Goal: Task Accomplishment & Management: Manage account settings

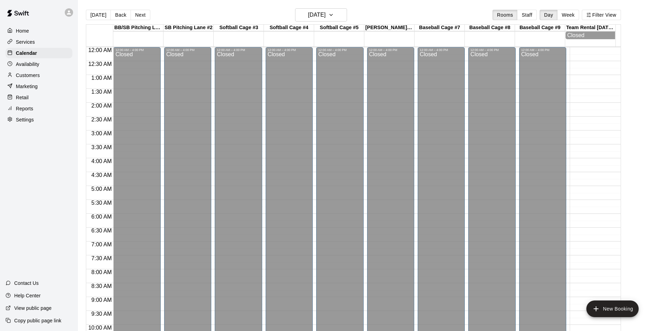
scroll to position [352, 0]
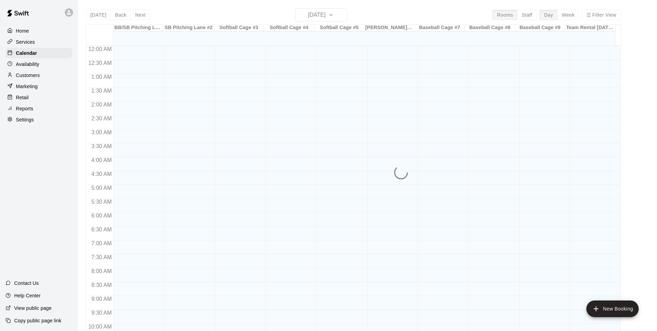
scroll to position [352, 0]
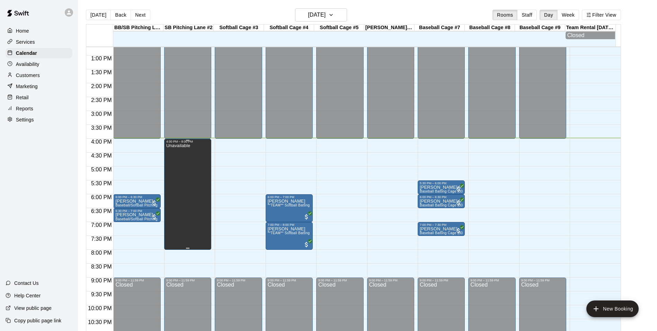
click at [181, 218] on div "Unavailable" at bounding box center [178, 308] width 24 height 331
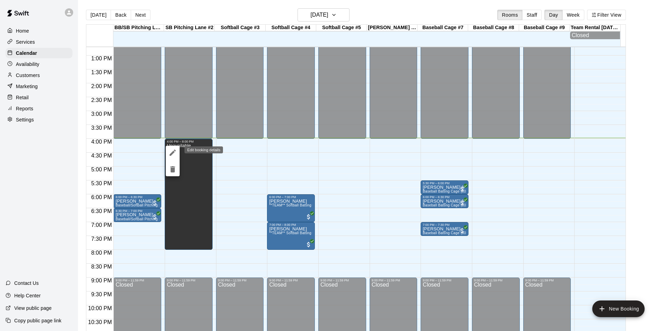
click at [168, 152] on icon "edit" at bounding box center [172, 152] width 8 height 8
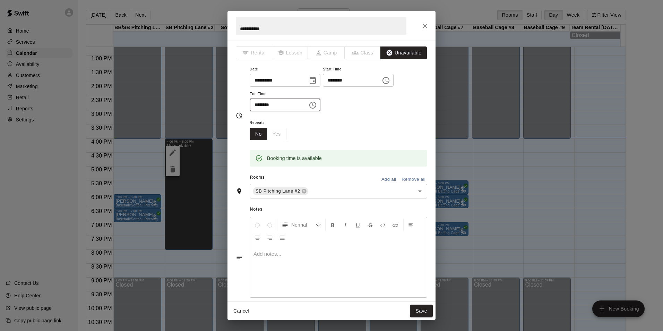
click at [260, 104] on input "********" at bounding box center [275, 104] width 53 height 13
type input "********"
click at [404, 135] on div "Repeats No Yes" at bounding box center [337, 129] width 177 height 22
click at [420, 309] on button "Save" at bounding box center [421, 310] width 23 height 13
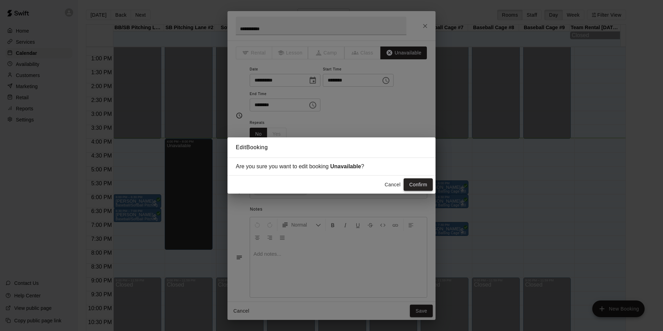
click at [418, 185] on button "Confirm" at bounding box center [417, 184] width 29 height 13
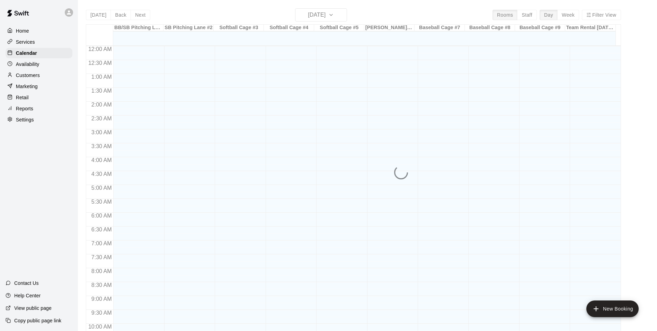
scroll to position [352, 0]
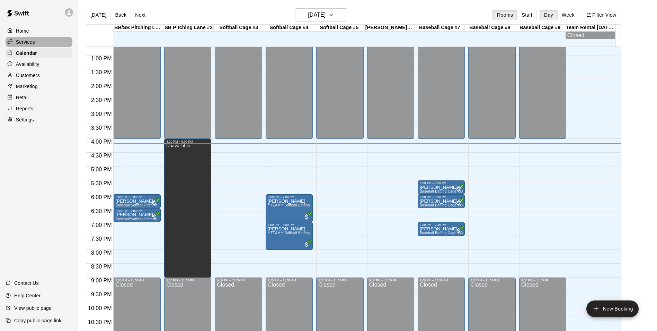
click at [27, 42] on p "Services" at bounding box center [25, 41] width 19 height 7
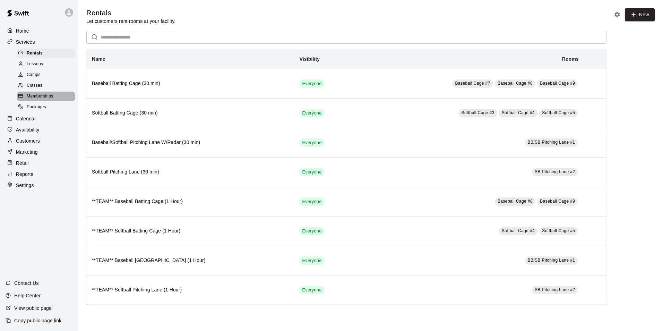
click at [45, 98] on span "Memberships" at bounding box center [40, 96] width 26 height 7
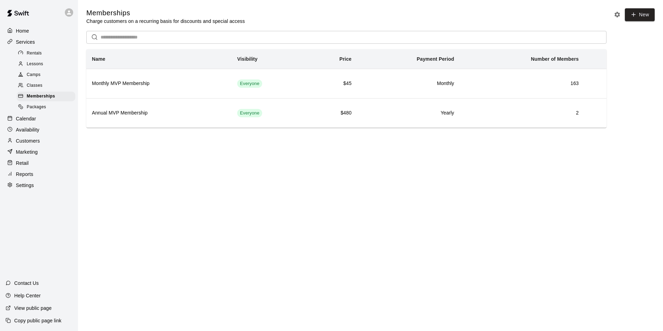
click at [25, 121] on p "Calendar" at bounding box center [26, 118] width 20 height 7
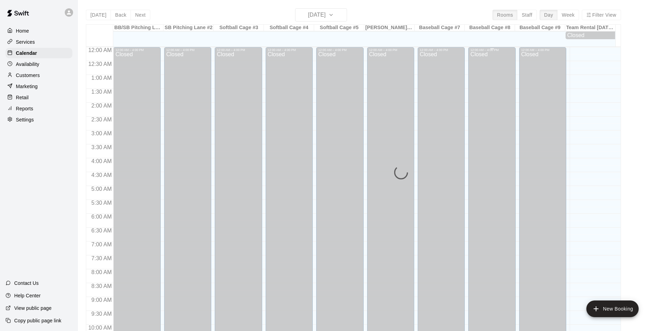
scroll to position [352, 0]
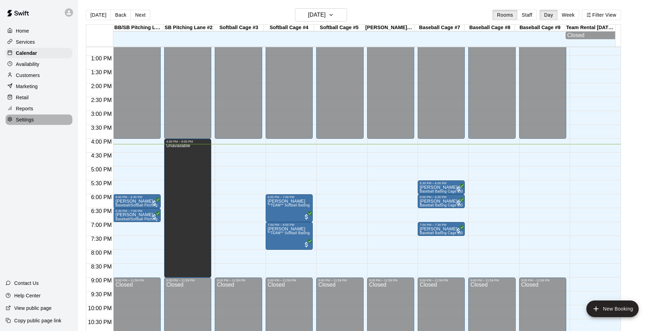
click at [27, 123] on p "Settings" at bounding box center [25, 119] width 18 height 7
select select "**"
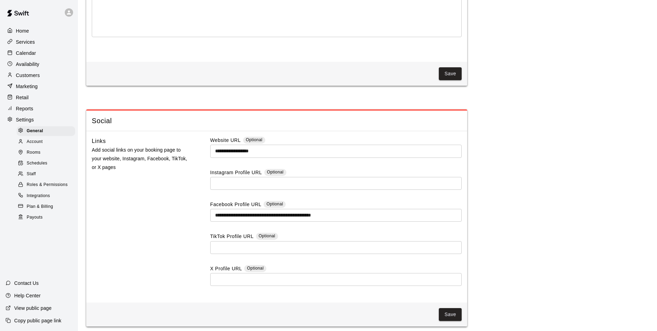
scroll to position [1541, 0]
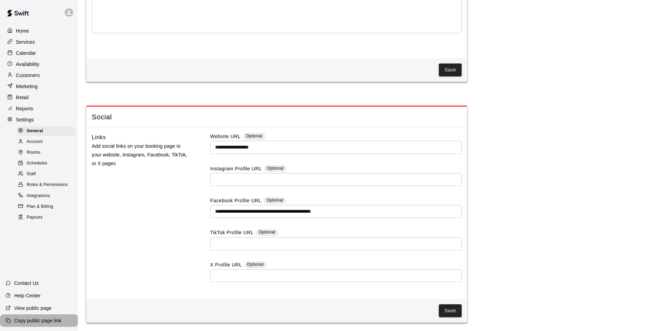
click at [35, 319] on p "Copy public page link" at bounding box center [37, 320] width 47 height 7
click at [26, 53] on p "Calendar" at bounding box center [26, 53] width 20 height 7
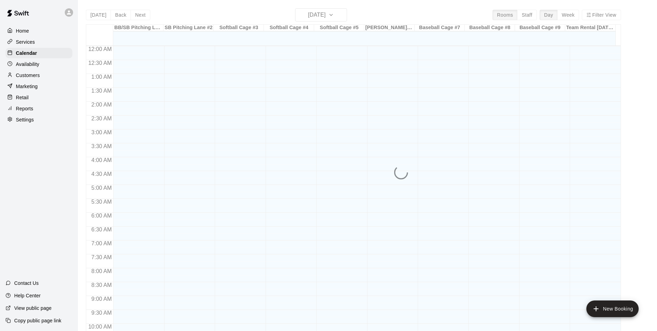
scroll to position [352, 0]
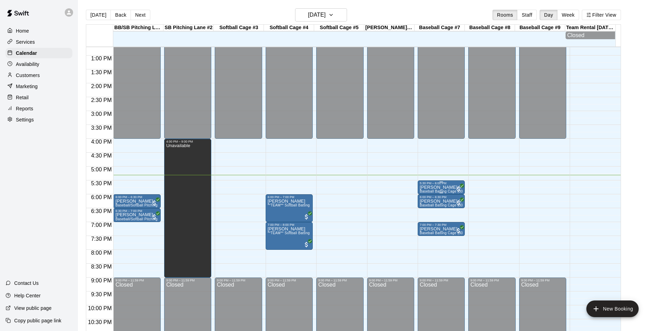
click at [435, 187] on p "[PERSON_NAME] [PERSON_NAME]" at bounding box center [441, 187] width 43 height 0
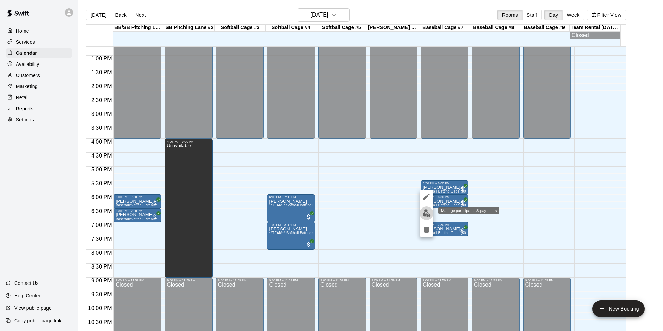
click at [428, 211] on img "edit" at bounding box center [426, 213] width 8 height 8
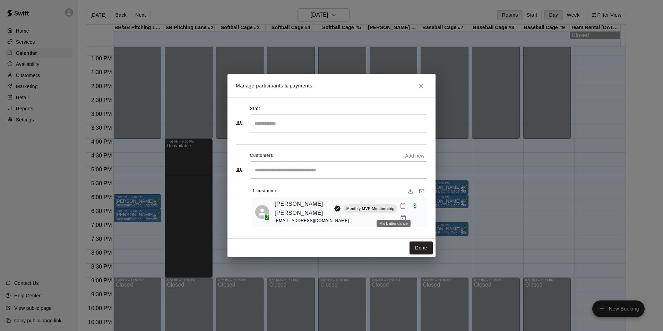
click at [400, 209] on icon "Mark attendance" at bounding box center [403, 205] width 6 height 6
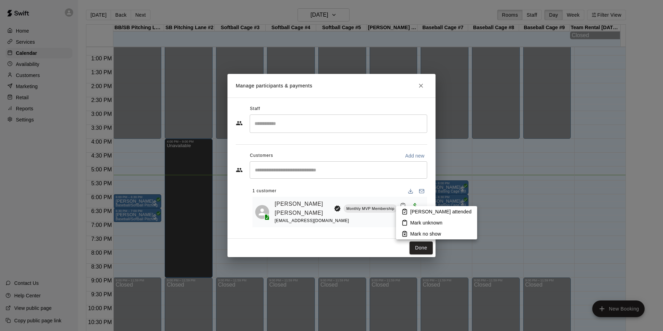
click at [418, 207] on li "Mark attended" at bounding box center [436, 211] width 81 height 11
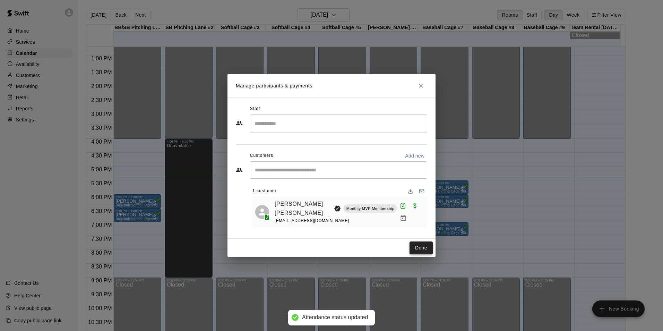
click at [420, 243] on button "Done" at bounding box center [420, 247] width 23 height 13
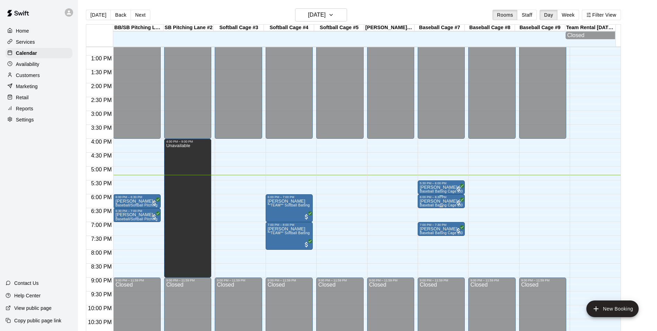
click at [443, 206] on span "Baseball Batting Cage (30 min)" at bounding box center [445, 205] width 51 height 4
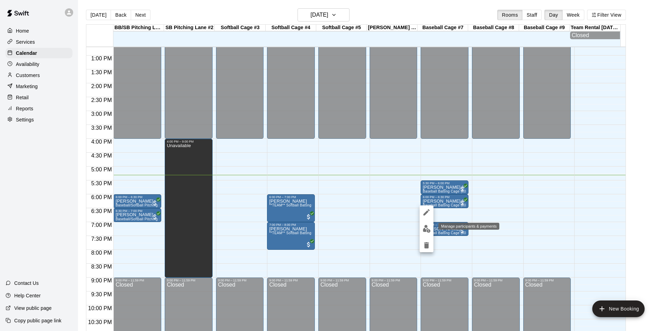
click at [426, 228] on img "edit" at bounding box center [426, 229] width 8 height 8
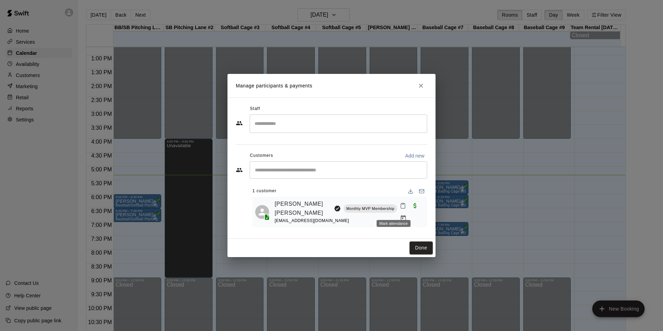
click at [400, 209] on icon "Mark attendance" at bounding box center [403, 205] width 6 height 6
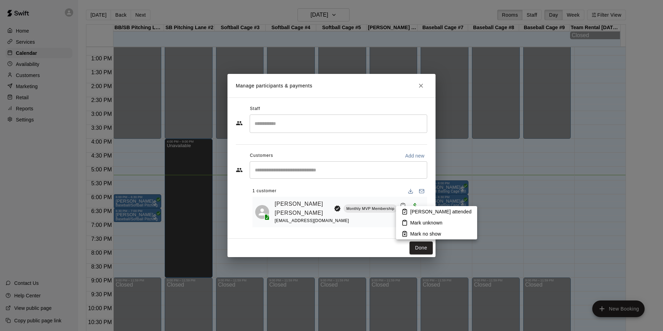
click at [415, 211] on p "Mark attended" at bounding box center [440, 211] width 61 height 7
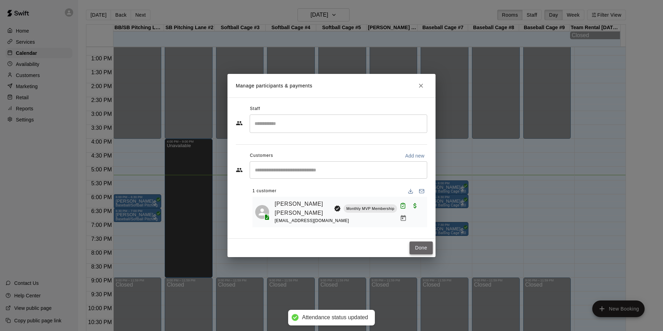
click at [425, 248] on button "Done" at bounding box center [420, 247] width 23 height 13
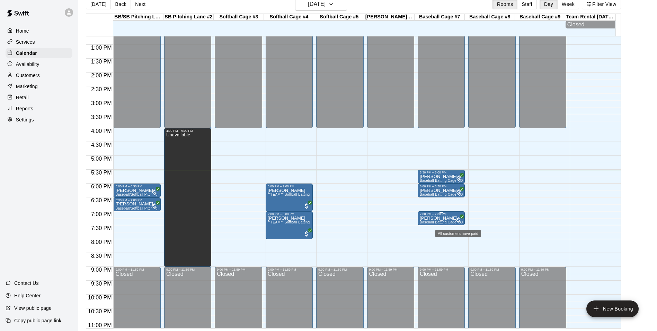
scroll to position [11, 0]
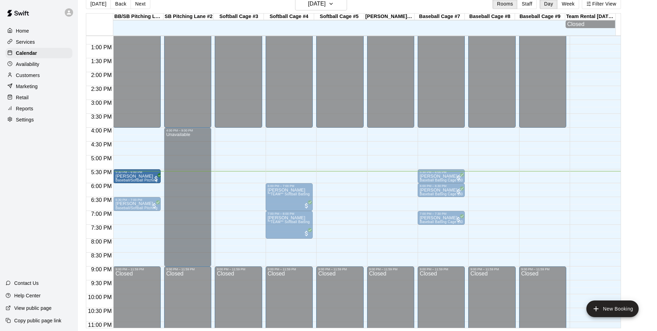
drag, startPoint x: 141, startPoint y: 190, endPoint x: 142, endPoint y: 180, distance: 10.4
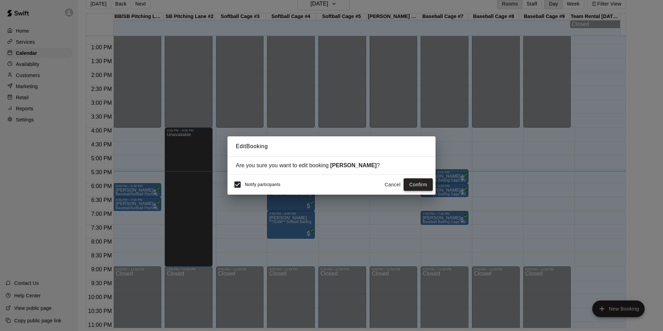
click at [415, 182] on button "Confirm" at bounding box center [417, 184] width 29 height 13
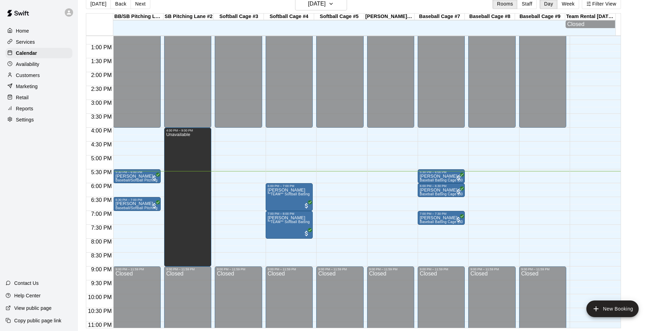
click at [640, 176] on main "Today Back Next Wednesday Aug 13 Rooms Staff Day Week Filter View BB/SB Pitchin…" at bounding box center [368, 162] width 574 height 331
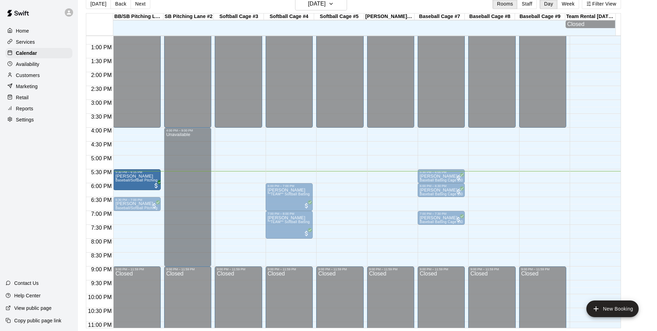
drag, startPoint x: 135, startPoint y: 183, endPoint x: 138, endPoint y: 192, distance: 9.5
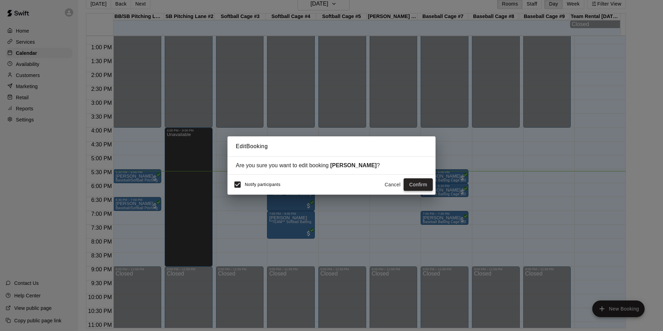
click at [421, 186] on button "Confirm" at bounding box center [417, 184] width 29 height 13
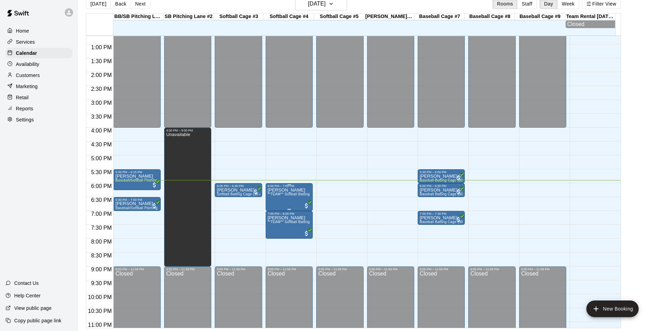
click at [289, 196] on span "**TEAM** Softball Batting Cage (1 Hour)" at bounding box center [301, 194] width 67 height 4
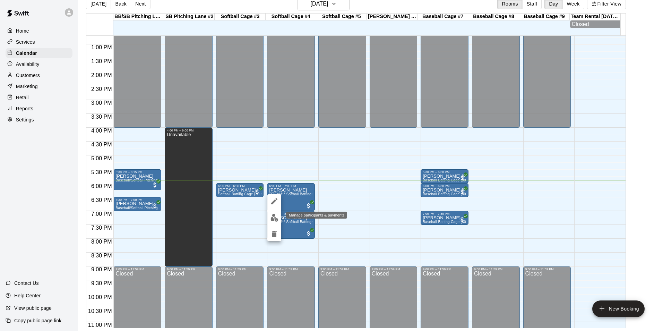
click at [275, 221] on button "edit" at bounding box center [274, 218] width 14 height 14
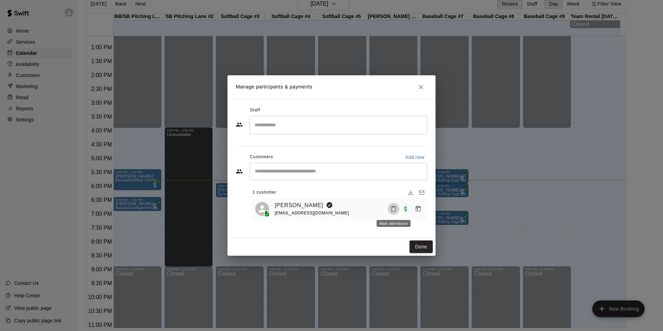
click at [395, 211] on icon "Mark attendance" at bounding box center [393, 208] width 6 height 6
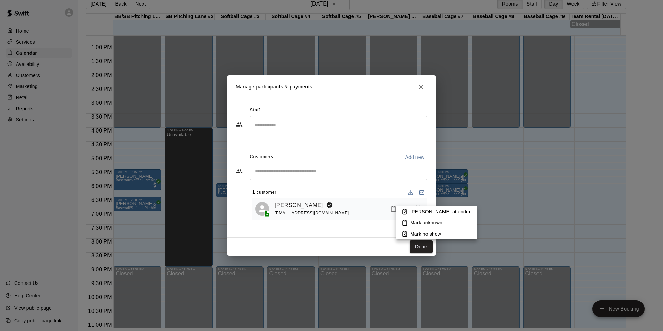
click at [416, 212] on p "Mark attended" at bounding box center [440, 211] width 61 height 7
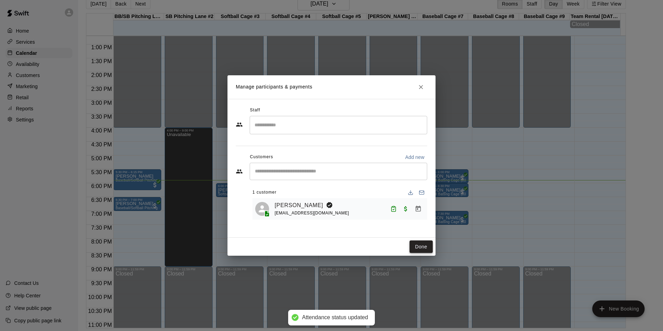
click at [424, 249] on button "Done" at bounding box center [420, 246] width 23 height 13
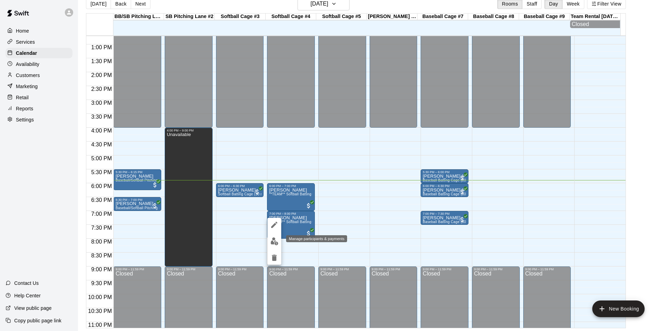
click at [272, 240] on img "edit" at bounding box center [274, 241] width 8 height 8
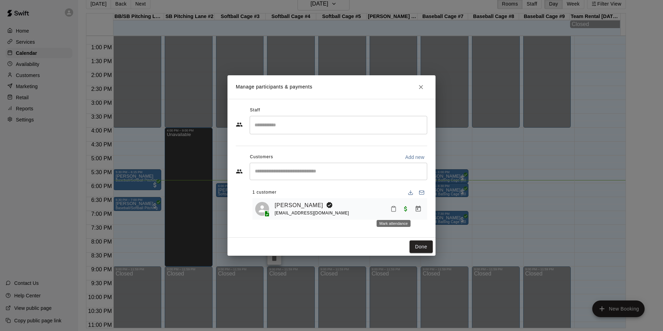
click at [392, 211] on icon "Mark attendance" at bounding box center [393, 208] width 6 height 6
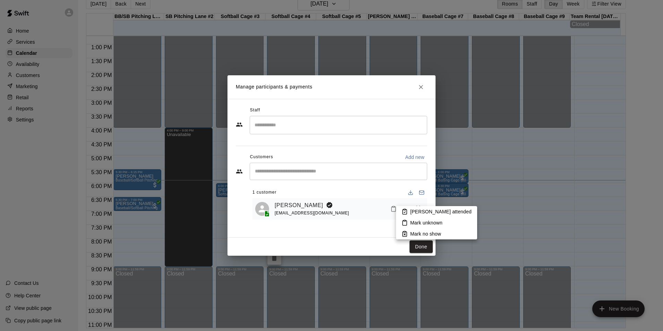
click at [408, 211] on li "Mark attended" at bounding box center [436, 211] width 81 height 11
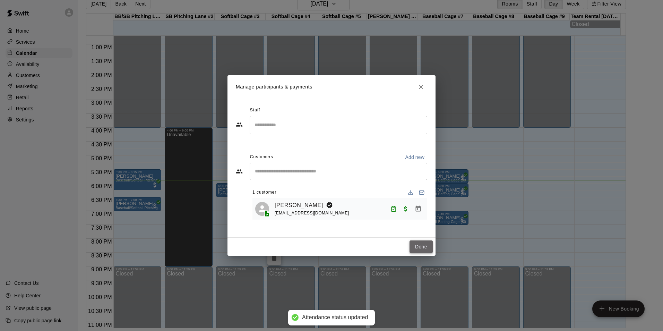
click at [422, 248] on button "Done" at bounding box center [420, 246] width 23 height 13
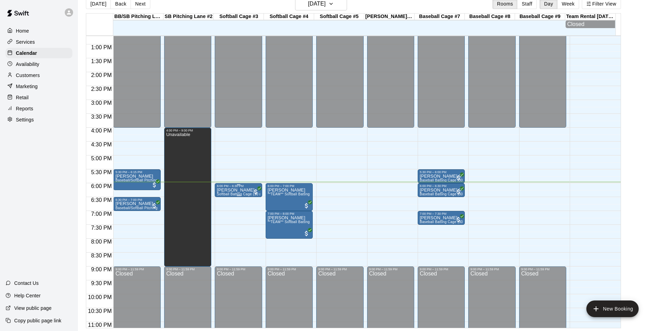
click at [236, 190] on p "Jerod Tullos" at bounding box center [238, 190] width 43 height 0
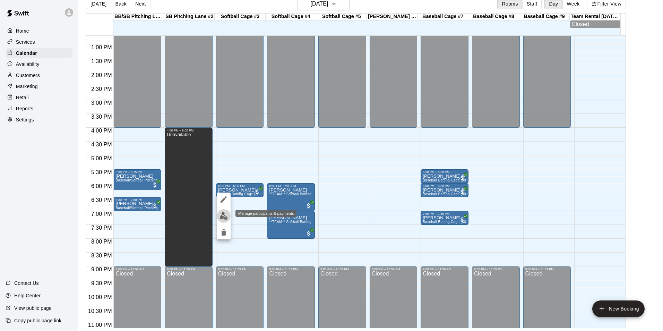
click at [222, 216] on img "edit" at bounding box center [224, 216] width 8 height 8
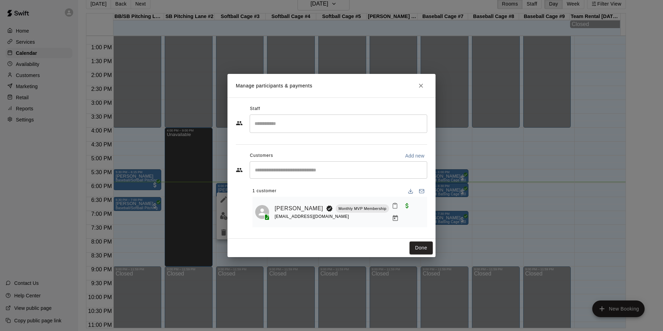
click at [395, 208] on icon "Mark attendance" at bounding box center [395, 205] width 4 height 5
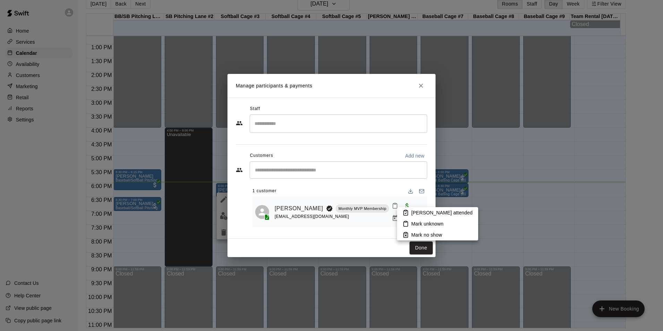
click at [415, 204] on div at bounding box center [331, 165] width 663 height 331
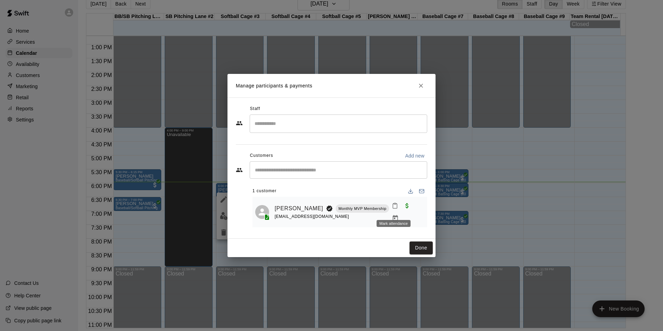
click at [395, 209] on icon "Mark attendance" at bounding box center [395, 205] width 6 height 6
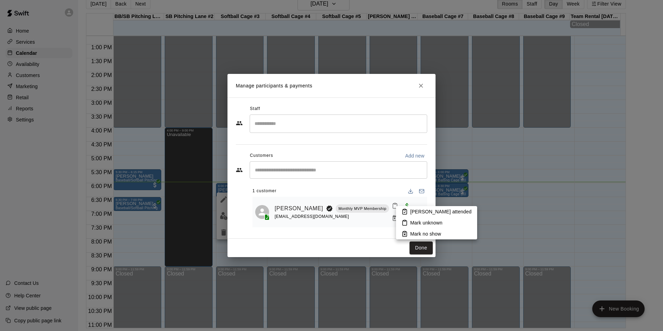
click at [406, 209] on icon at bounding box center [404, 211] width 4 height 5
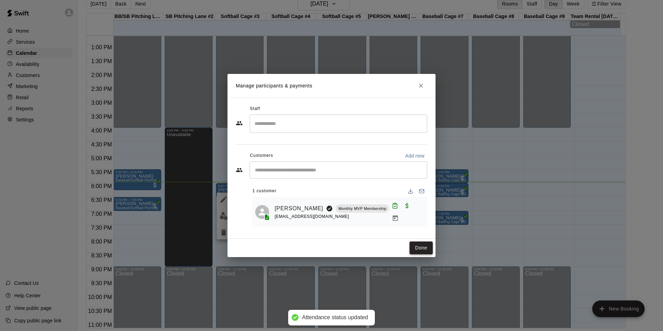
click at [422, 250] on button "Done" at bounding box center [420, 247] width 23 height 13
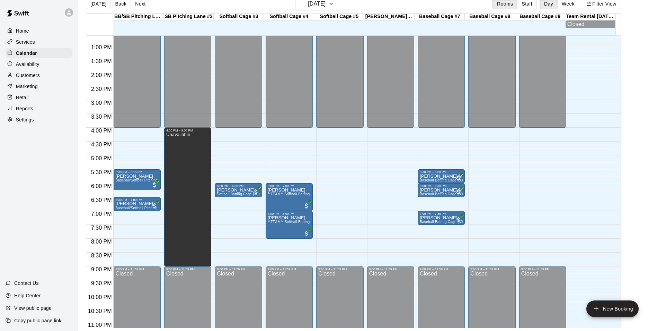
drag, startPoint x: 422, startPoint y: 249, endPoint x: 333, endPoint y: 153, distance: 131.4
click at [333, 153] on div "12:00 AM – 4:00 PM Closed 9:00 PM – 11:59 PM Closed" at bounding box center [339, 16] width 47 height 665
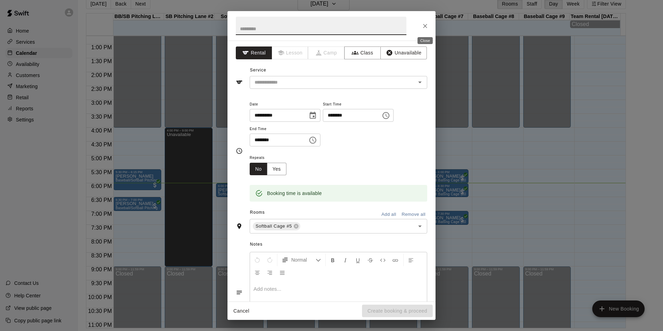
click at [424, 27] on icon "Close" at bounding box center [424, 26] width 7 height 7
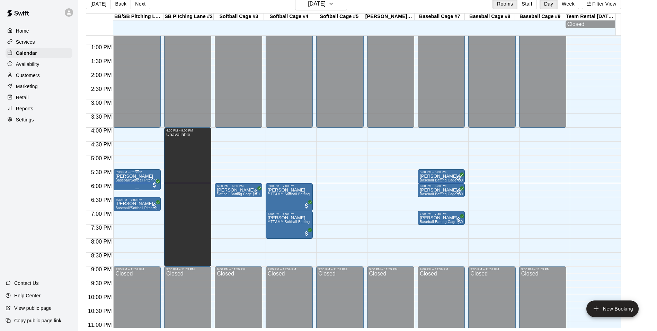
click at [156, 174] on div "5:30 PM – 6:15 PM" at bounding box center [136, 171] width 43 height 3
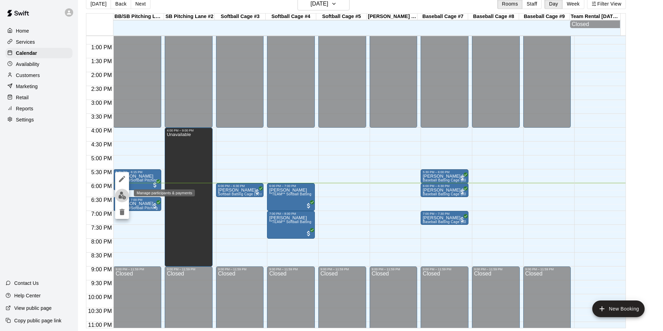
click at [120, 195] on img "edit" at bounding box center [122, 195] width 8 height 8
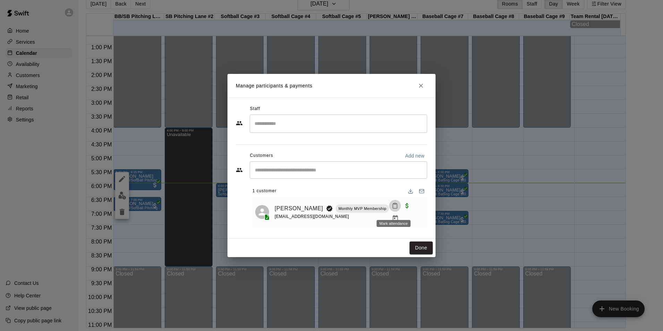
click at [392, 209] on icon "Mark attendance" at bounding box center [395, 205] width 6 height 6
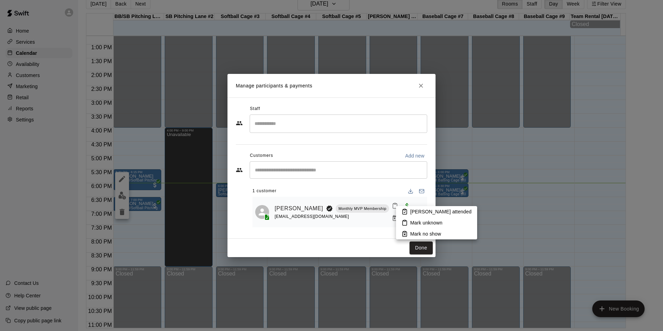
click at [415, 217] on li "Mark attended" at bounding box center [436, 211] width 81 height 11
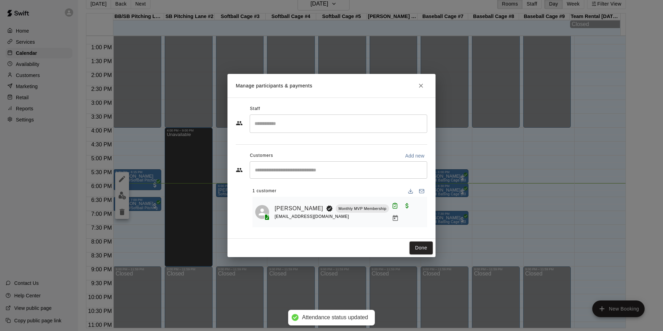
click at [421, 254] on div "Done" at bounding box center [331, 247] width 208 height 18
click at [420, 248] on button "Done" at bounding box center [420, 247] width 23 height 13
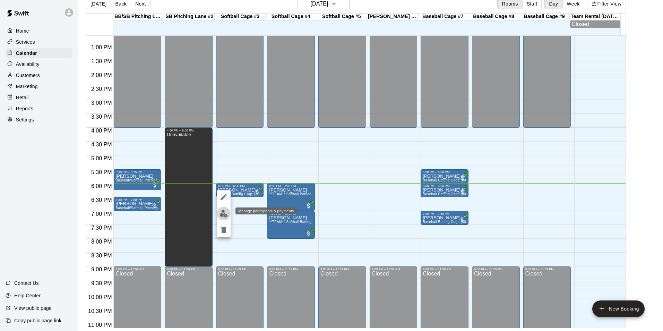
click at [226, 212] on img "edit" at bounding box center [224, 213] width 8 height 8
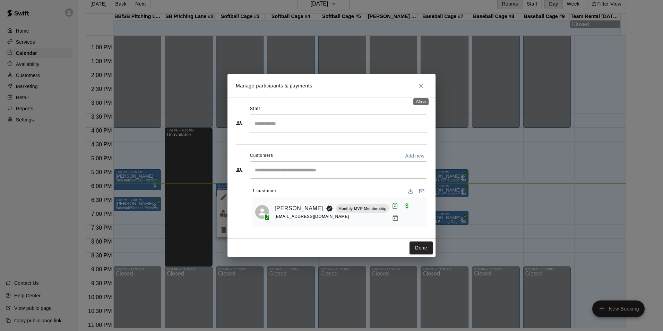
click at [423, 85] on icon "Close" at bounding box center [420, 85] width 7 height 7
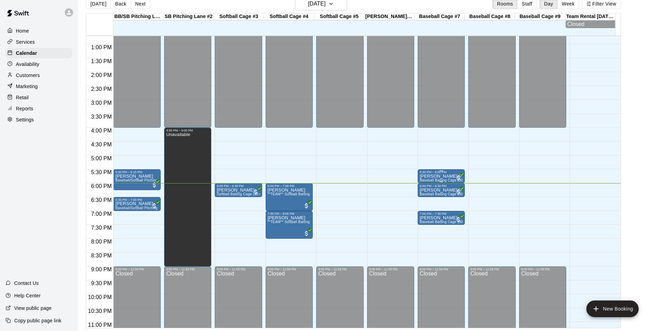
click at [446, 176] on p "[PERSON_NAME] [PERSON_NAME]" at bounding box center [441, 176] width 43 height 0
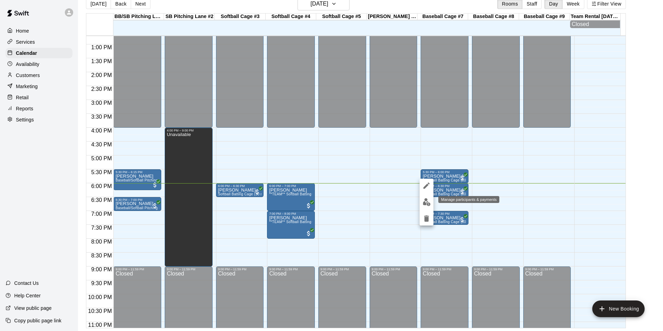
click at [424, 203] on img "edit" at bounding box center [426, 202] width 8 height 8
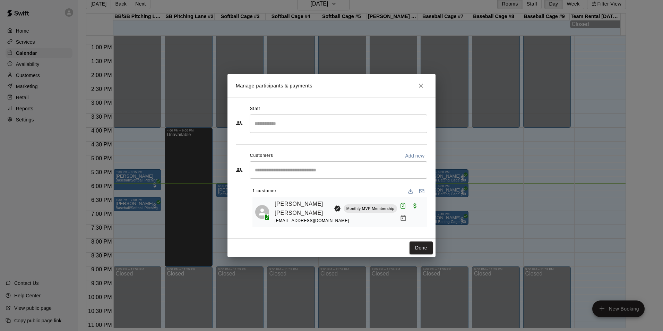
click at [420, 88] on icon "Close" at bounding box center [421, 86] width 4 height 4
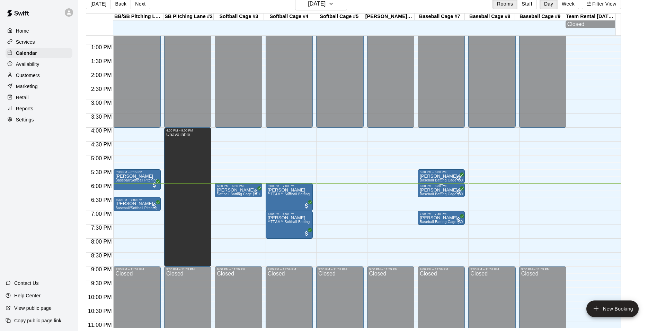
click at [450, 190] on p "[PERSON_NAME] [PERSON_NAME]" at bounding box center [441, 190] width 43 height 0
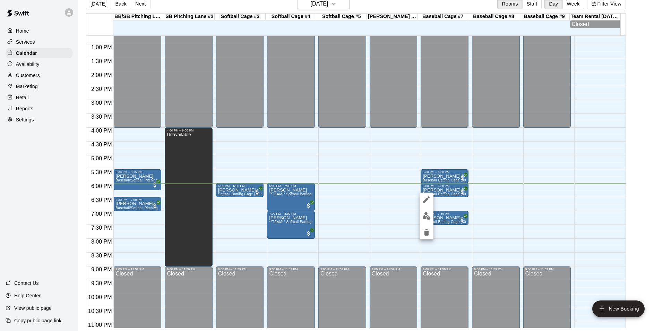
click at [424, 216] on img "edit" at bounding box center [426, 216] width 8 height 8
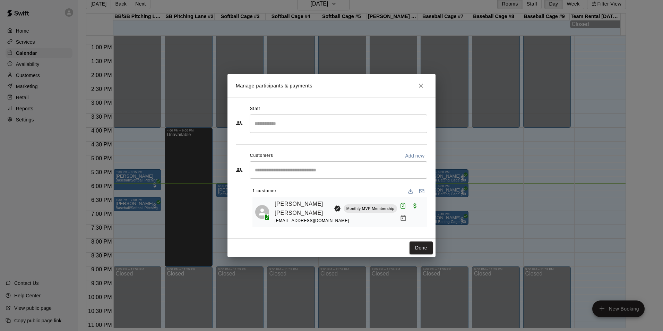
click at [419, 88] on icon "Close" at bounding box center [421, 86] width 4 height 4
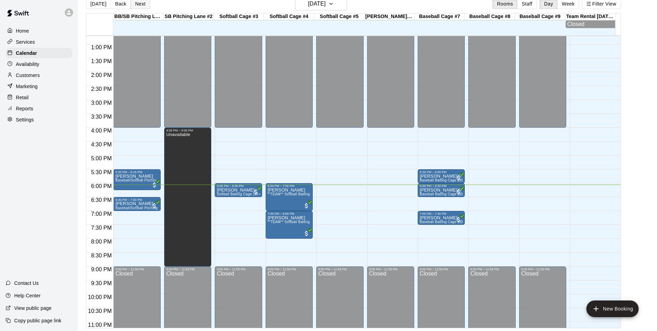
click at [138, 5] on button "Next" at bounding box center [140, 4] width 19 height 10
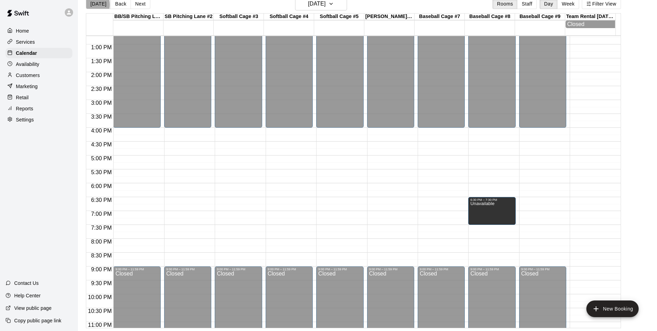
click at [91, 4] on button "[DATE]" at bounding box center [98, 4] width 25 height 10
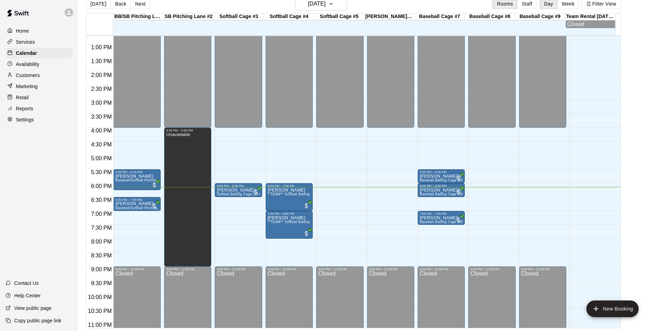
click at [486, 186] on div "12:00 AM – 4:00 PM Closed 9:00 PM – 11:59 PM Closed" at bounding box center [492, 16] width 47 height 665
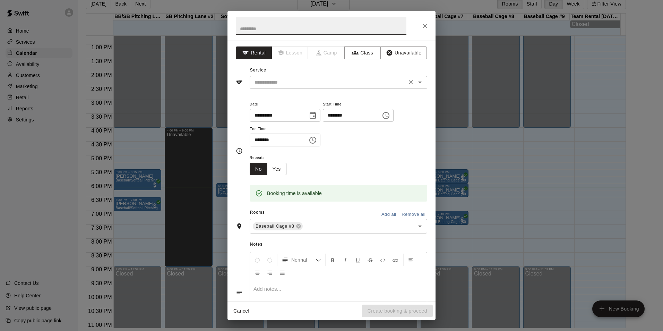
click at [357, 80] on input "text" at bounding box center [328, 82] width 153 height 9
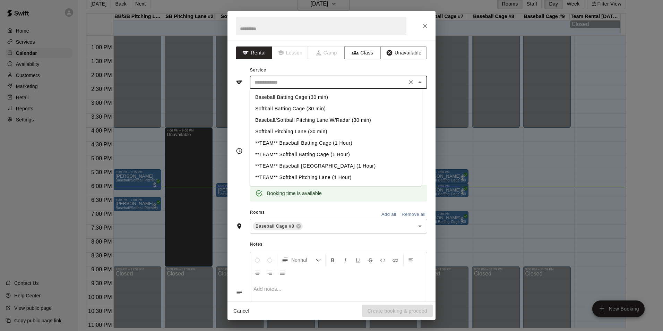
click at [311, 91] on ul "Baseball Batting Cage (30 min) Softball Batting Cage (30 min) Baseball/Softball…" at bounding box center [335, 137] width 172 height 97
click at [310, 97] on li "Baseball Batting Cage (30 min)" at bounding box center [335, 96] width 172 height 11
type input "**********"
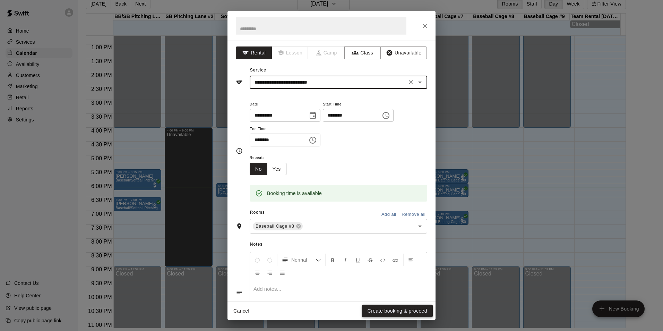
click at [392, 309] on button "Create booking & proceed" at bounding box center [397, 310] width 71 height 13
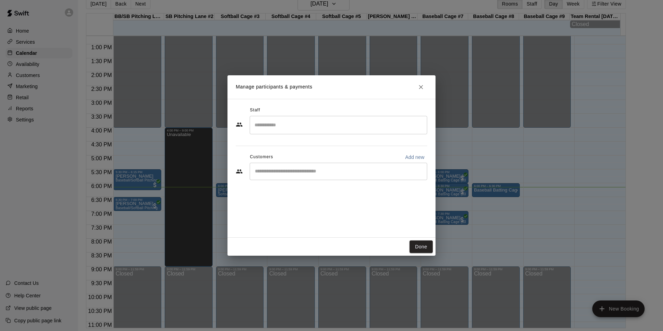
click at [284, 168] on input "Start typing to search customers..." at bounding box center [338, 171] width 171 height 7
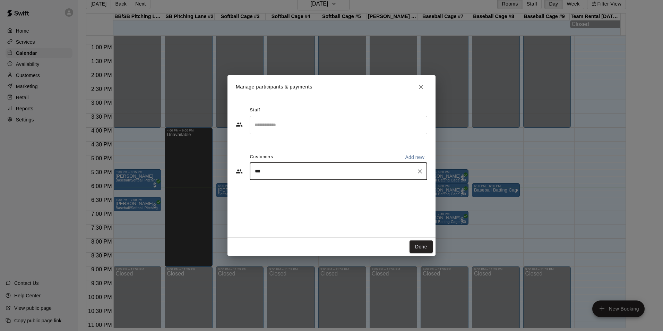
type input "****"
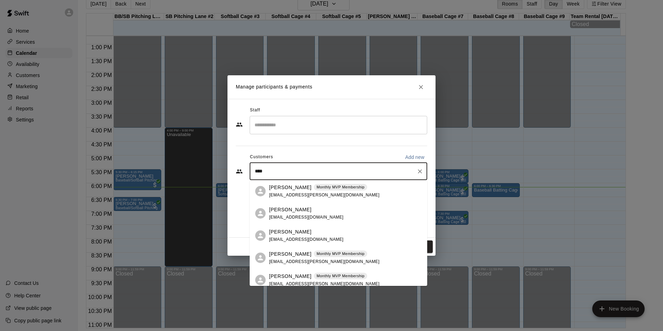
click at [285, 191] on div "Raegan Rice Monthly MVP Membership rae.stanley@gmail.com" at bounding box center [324, 191] width 110 height 15
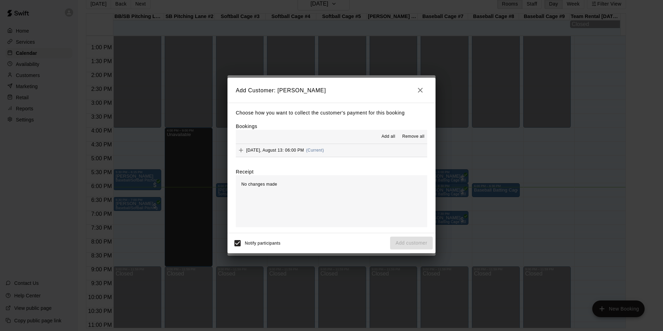
click at [368, 148] on button "Wednesday, August 13: 06:00 PM (Current)" at bounding box center [331, 150] width 191 height 13
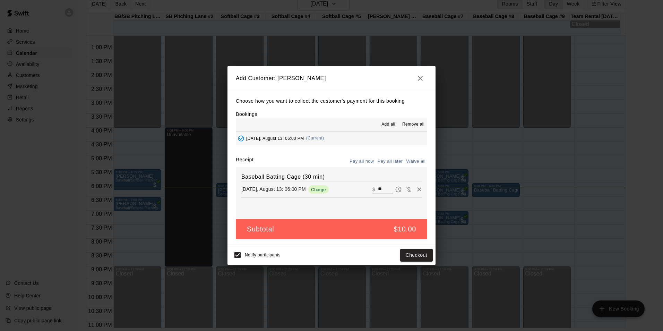
click at [378, 189] on input "**" at bounding box center [385, 189] width 15 height 9
type input "*"
click at [401, 255] on button "Add customer" at bounding box center [411, 254] width 43 height 13
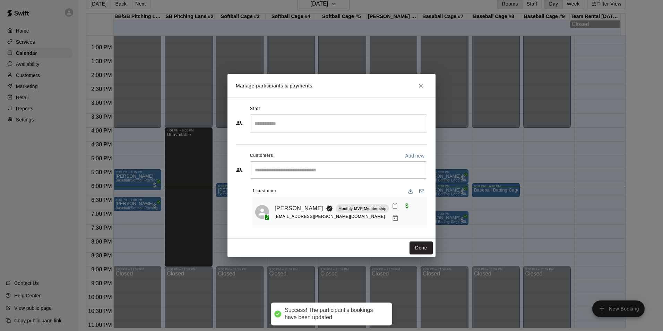
click at [395, 208] on icon "Mark attendance" at bounding box center [395, 205] width 6 height 6
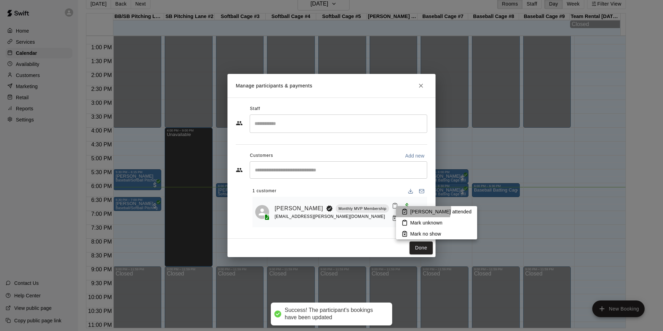
click at [422, 209] on p "Mark attended" at bounding box center [440, 211] width 61 height 7
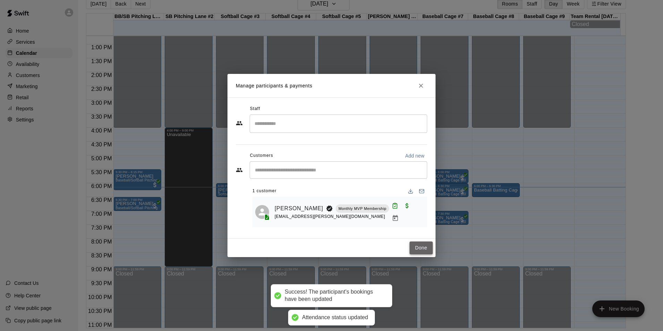
click at [423, 248] on button "Done" at bounding box center [420, 247] width 23 height 13
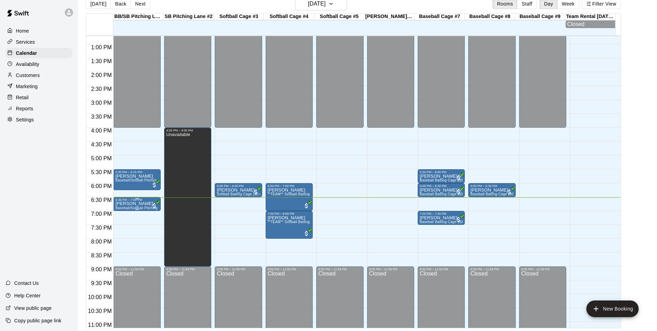
click at [139, 203] on p "[PERSON_NAME]" at bounding box center [136, 203] width 43 height 0
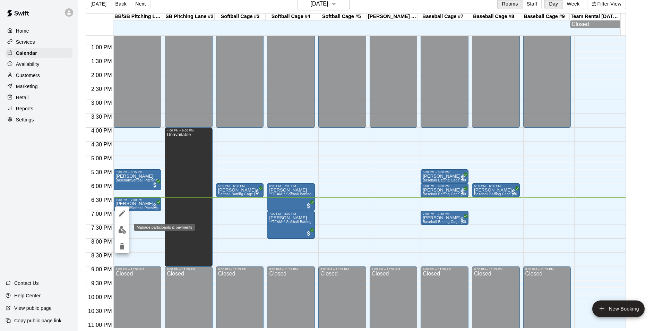
click at [122, 232] on img "edit" at bounding box center [122, 230] width 8 height 8
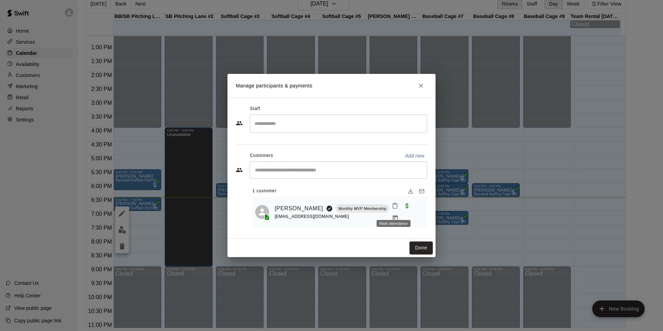
click at [394, 209] on icon "Mark attendance" at bounding box center [395, 205] width 6 height 6
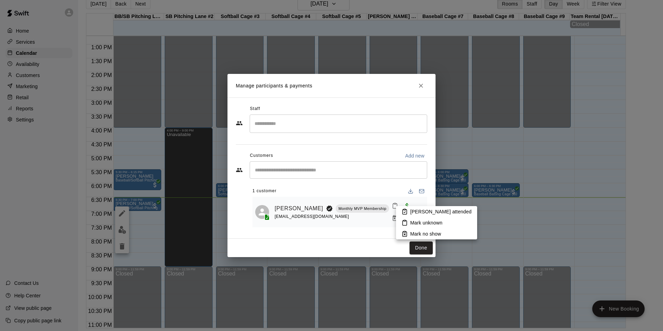
click at [413, 210] on p "Mark attended" at bounding box center [440, 211] width 61 height 7
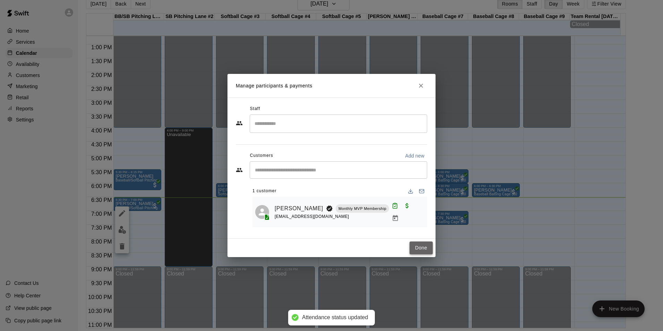
click at [423, 244] on button "Done" at bounding box center [420, 247] width 23 height 13
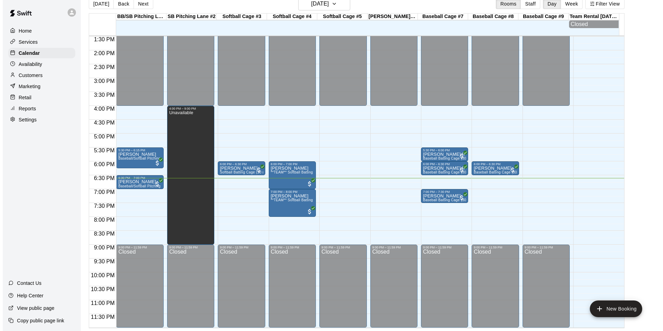
scroll to position [341, 0]
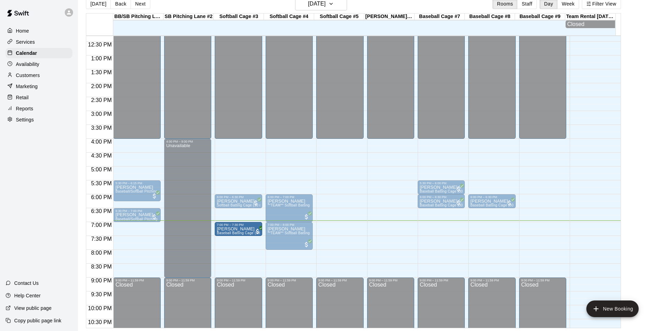
drag, startPoint x: 439, startPoint y: 235, endPoint x: 242, endPoint y: 239, distance: 197.6
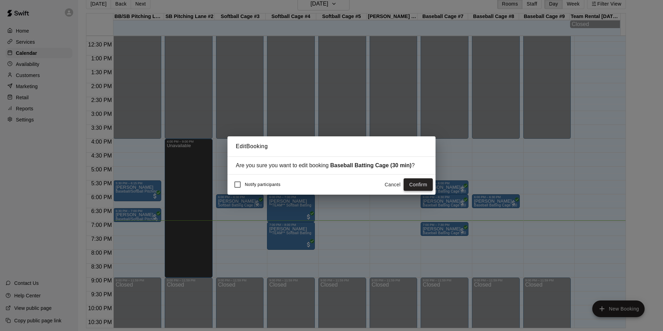
click at [423, 182] on button "Confirm" at bounding box center [417, 184] width 29 height 13
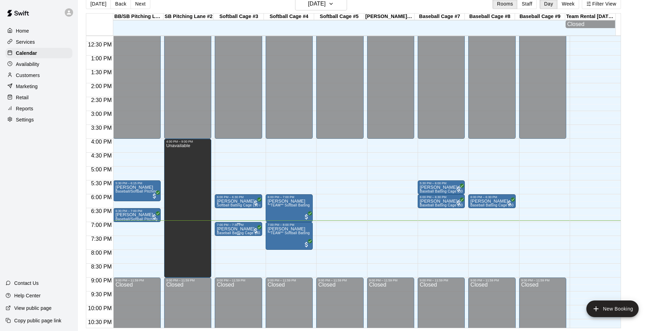
click at [238, 229] on p "[PERSON_NAME]" at bounding box center [238, 229] width 43 height 0
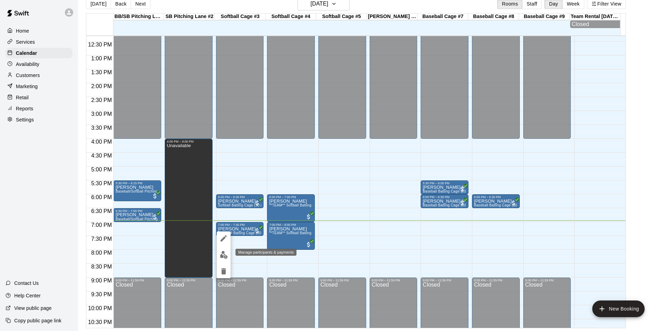
click at [224, 252] on img "edit" at bounding box center [224, 255] width 8 height 8
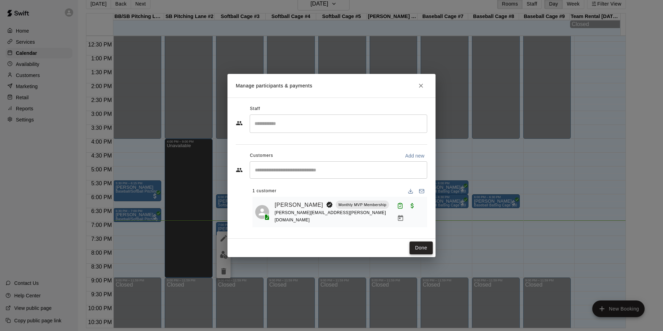
click at [421, 242] on button "Done" at bounding box center [420, 247] width 23 height 13
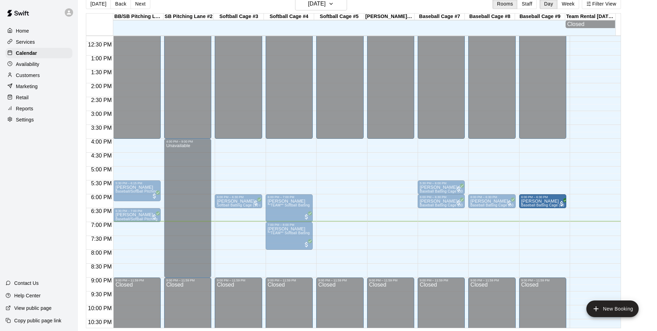
drag, startPoint x: 243, startPoint y: 228, endPoint x: 568, endPoint y: 204, distance: 325.9
click at [568, 204] on div "12:00 AM 12:30 AM 1:00 AM 1:30 AM 2:00 AM 2:30 AM 3:00 AM 3:30 AM 4:00 AM 4:30 …" at bounding box center [353, 181] width 535 height 292
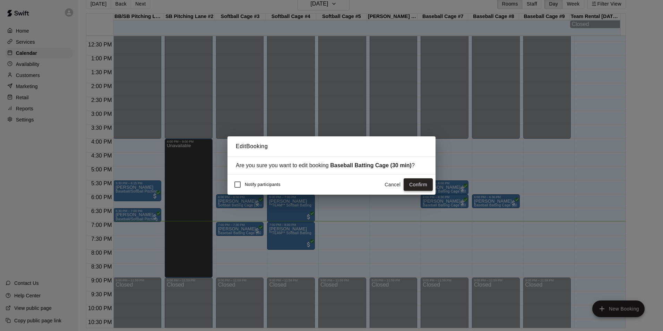
click at [428, 184] on button "Confirm" at bounding box center [417, 184] width 29 height 13
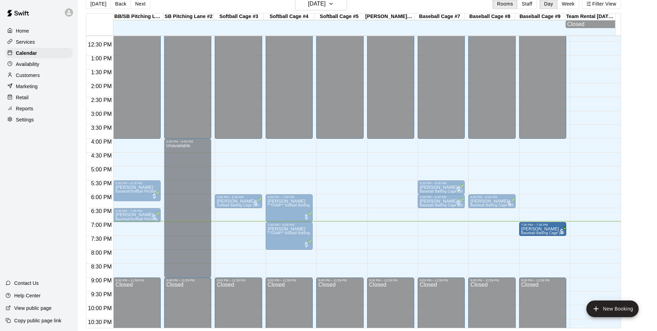
drag, startPoint x: 549, startPoint y: 204, endPoint x: 549, endPoint y: 238, distance: 34.0
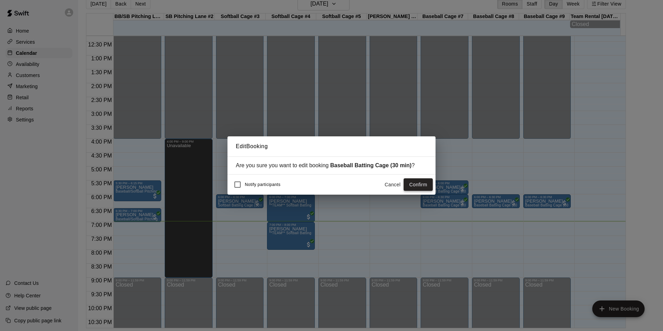
click at [427, 191] on button "Confirm" at bounding box center [417, 184] width 29 height 13
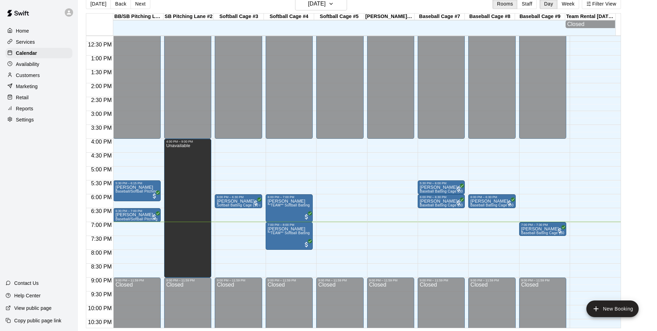
click at [244, 225] on div "12:00 AM – 4:00 PM Closed 6:00 PM – 6:30 PM Jerod Tullos Softball Batting Cage …" at bounding box center [238, 27] width 47 height 665
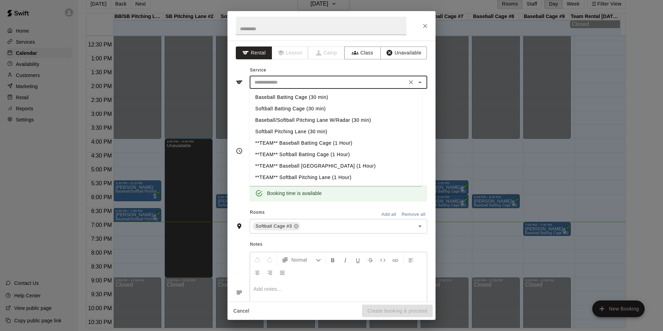
click at [291, 78] on input "text" at bounding box center [328, 82] width 153 height 9
click at [239, 105] on div "**********" at bounding box center [331, 151] width 191 height 102
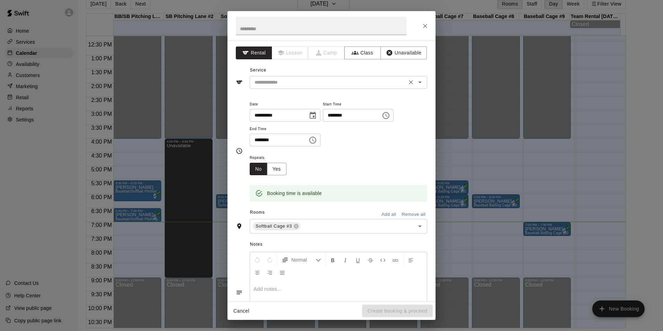
click at [270, 82] on input "text" at bounding box center [328, 82] width 153 height 9
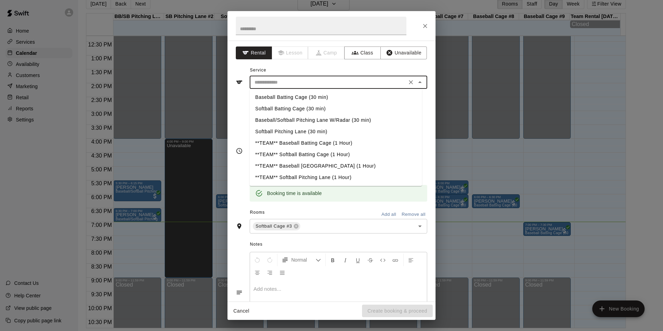
drag, startPoint x: 238, startPoint y: 121, endPoint x: 256, endPoint y: 100, distance: 28.0
click at [243, 116] on div "**********" at bounding box center [331, 151] width 191 height 102
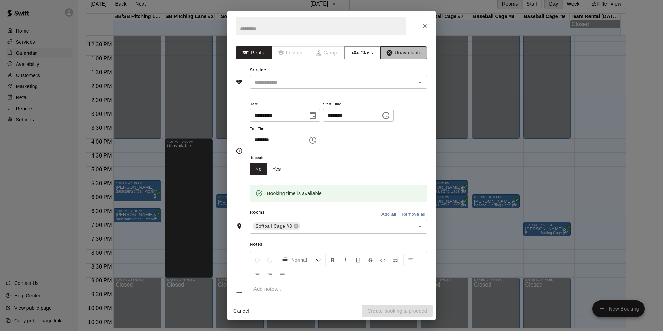
click at [402, 55] on button "Unavailable" at bounding box center [403, 52] width 46 height 13
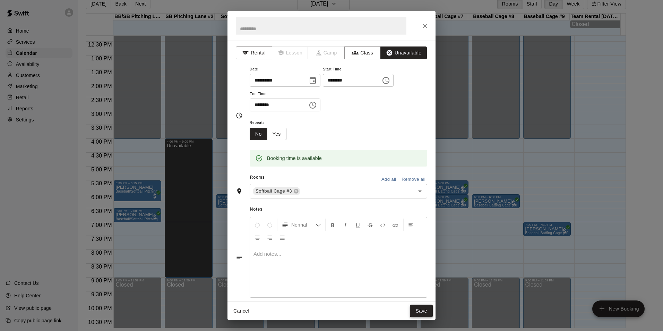
click at [422, 310] on button "Save" at bounding box center [421, 310] width 23 height 13
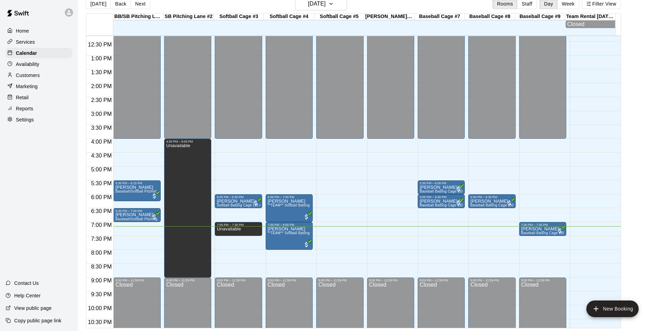
click at [627, 105] on div "Today Back Next Wednesday Aug 13 Rooms Staff Day Week Filter View BB/SB Pitchin…" at bounding box center [354, 162] width 546 height 331
click at [146, 7] on button "Next" at bounding box center [140, 4] width 19 height 10
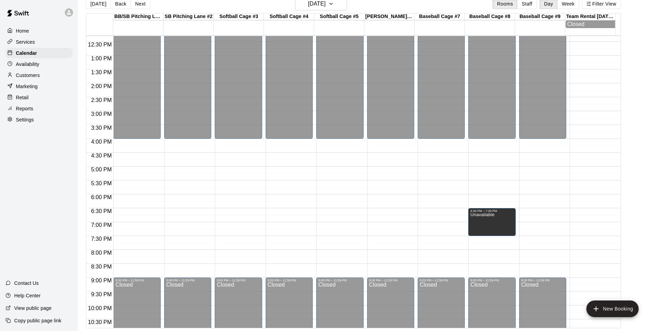
click at [450, 196] on div "12:00 AM – 4:00 PM Closed 9:00 PM – 11:59 PM Closed" at bounding box center [441, 27] width 47 height 665
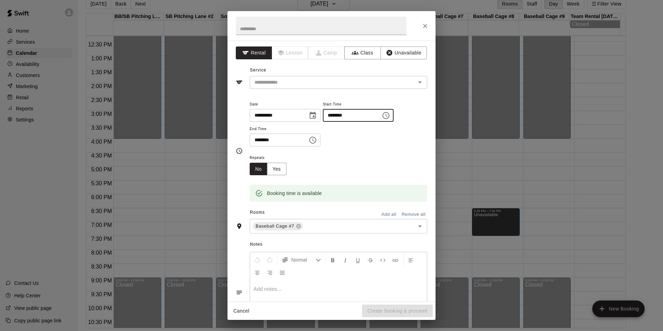
click at [350, 117] on input "********" at bounding box center [349, 115] width 53 height 13
click at [342, 114] on input "********" at bounding box center [349, 115] width 53 height 13
type input "********"
click at [424, 26] on icon "Close" at bounding box center [425, 26] width 4 height 4
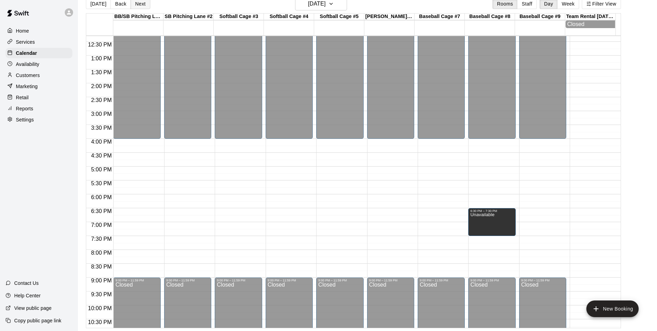
click at [135, 1] on button "Next" at bounding box center [140, 4] width 19 height 10
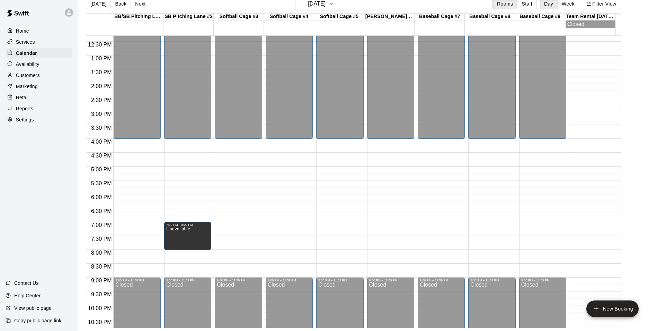
click at [446, 197] on div "12:00 AM – 4:00 PM Closed 9:00 PM – 11:59 PM Closed" at bounding box center [441, 27] width 47 height 665
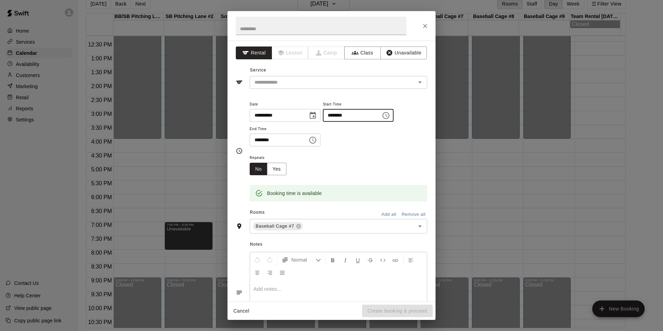
click at [345, 114] on input "********" at bounding box center [349, 115] width 53 height 13
type input "********"
click at [256, 140] on input "********" at bounding box center [275, 139] width 53 height 13
type input "********"
click at [314, 82] on input "text" at bounding box center [328, 82] width 153 height 9
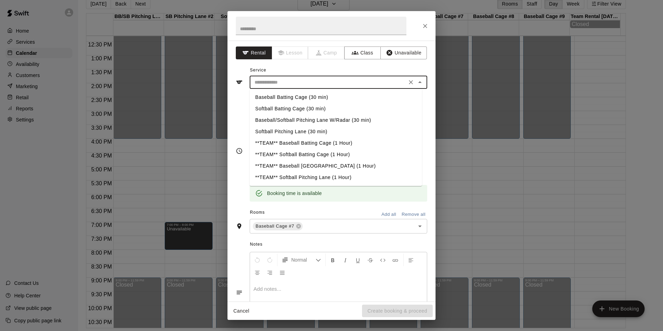
click at [292, 98] on li "Baseball Batting Cage (30 min)" at bounding box center [335, 96] width 172 height 11
type input "**********"
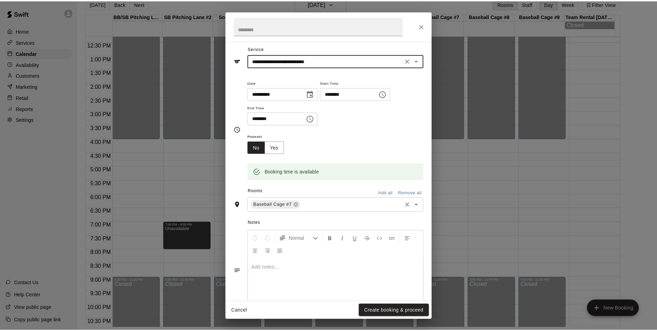
scroll to position [44, 0]
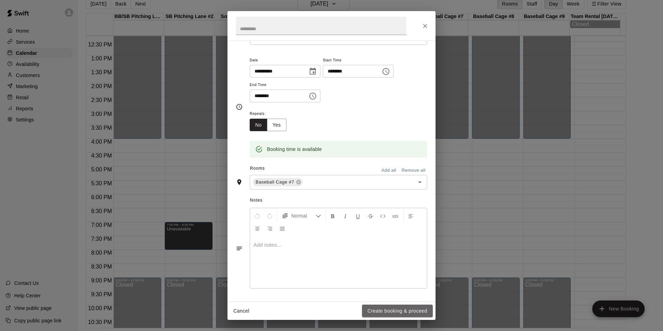
click at [394, 310] on button "Create booking & proceed" at bounding box center [397, 310] width 71 height 13
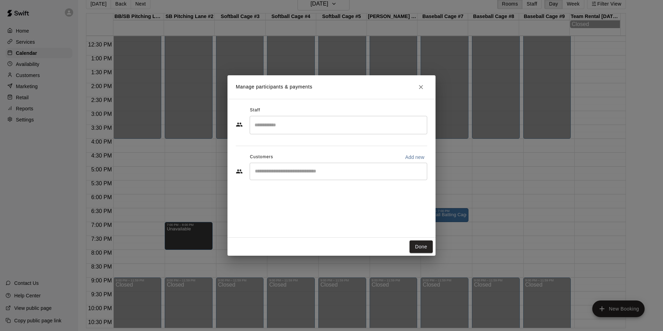
click at [303, 169] on input "Start typing to search customers..." at bounding box center [338, 171] width 171 height 7
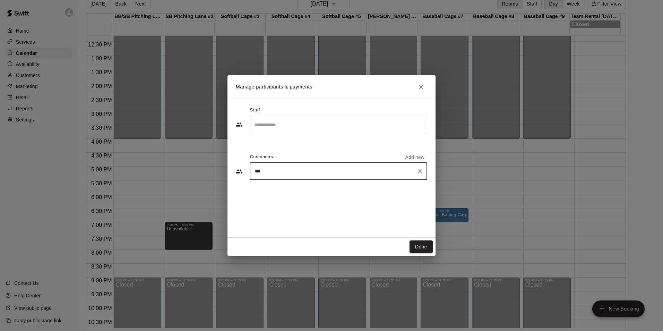
type input "****"
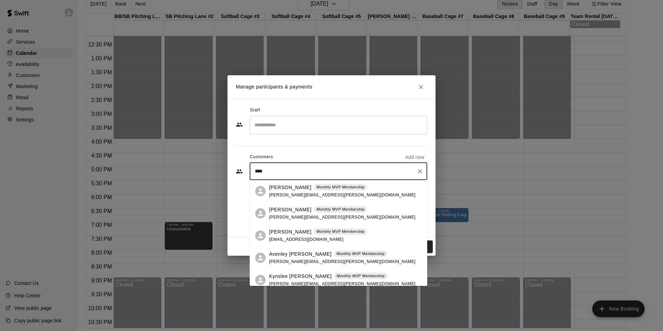
click at [264, 187] on icon at bounding box center [260, 191] width 8 height 8
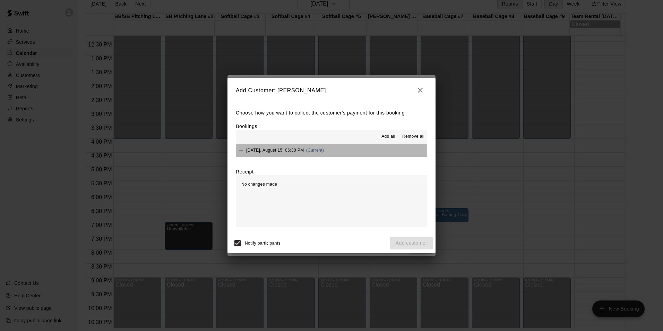
click at [357, 153] on button "Friday, August 15: 06:30 PM (Current)" at bounding box center [331, 150] width 191 height 13
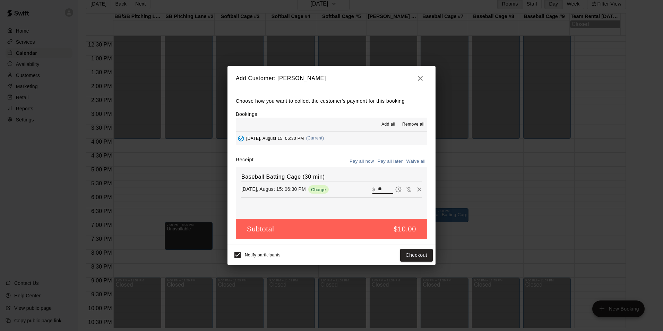
click at [378, 191] on input "**" at bounding box center [385, 189] width 15 height 9
type input "*"
click at [410, 252] on button "Add customer" at bounding box center [411, 254] width 43 height 13
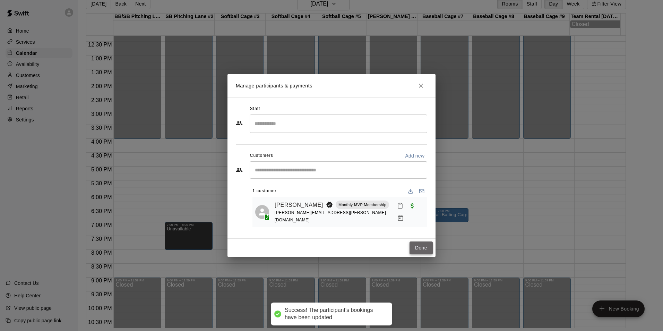
click at [416, 244] on button "Done" at bounding box center [420, 247] width 23 height 13
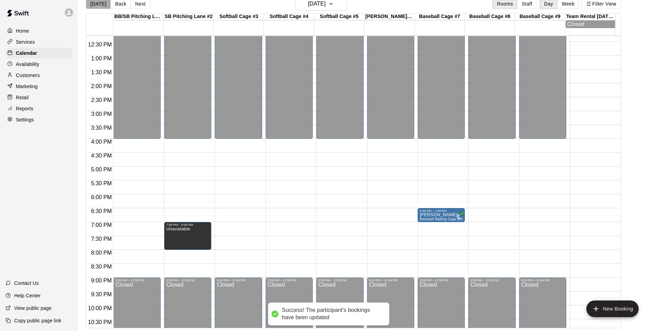
click at [103, 5] on button "[DATE]" at bounding box center [98, 4] width 25 height 10
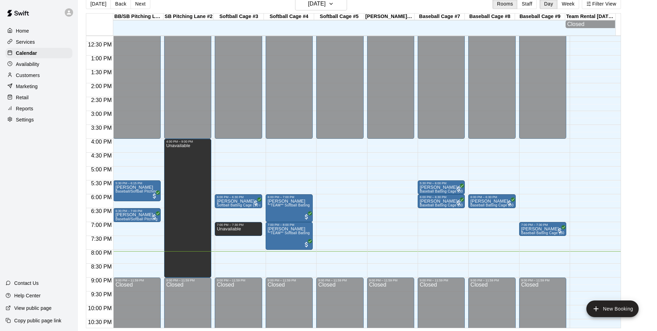
click at [118, 267] on div "12:00 AM – 4:00 PM Closed 5:30 PM – 6:15 PM Joey Tefteller Baseball/Softball Pi…" at bounding box center [136, 27] width 47 height 665
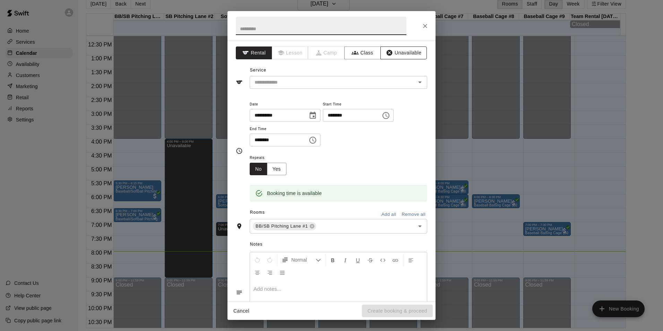
click at [406, 54] on button "Unavailable" at bounding box center [403, 52] width 46 height 13
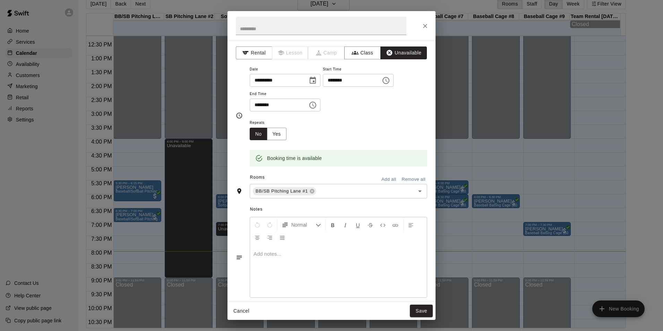
click at [383, 180] on button "Add all" at bounding box center [388, 179] width 22 height 11
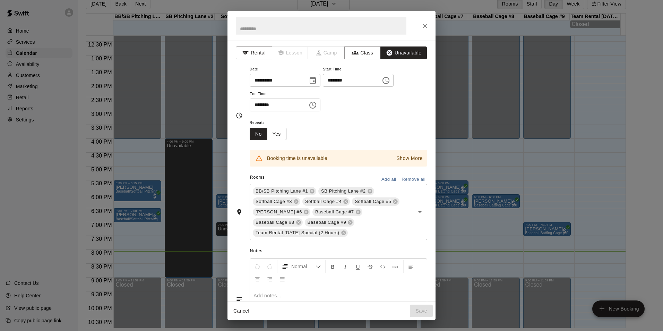
click at [423, 310] on div "Cancel Save" at bounding box center [331, 310] width 208 height 18
click at [368, 191] on icon at bounding box center [369, 191] width 5 height 5
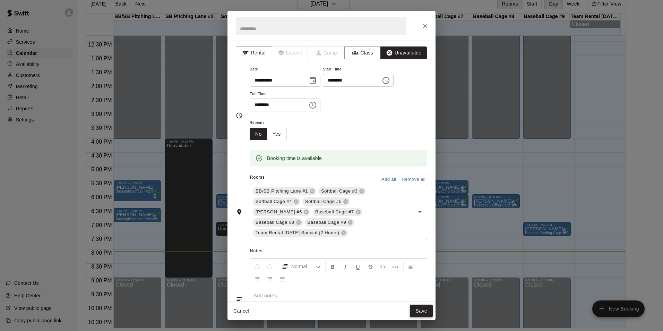
click at [423, 313] on button "Save" at bounding box center [421, 310] width 23 height 13
